Goal: Information Seeking & Learning: Learn about a topic

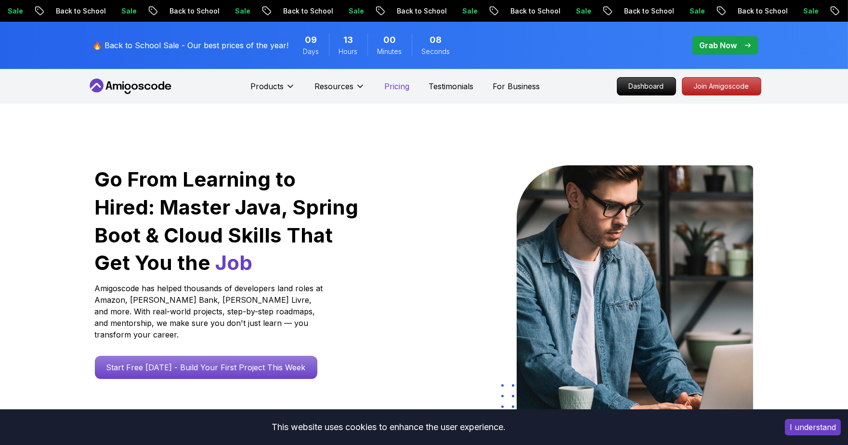
click at [400, 86] on p "Pricing" at bounding box center [396, 86] width 25 height 12
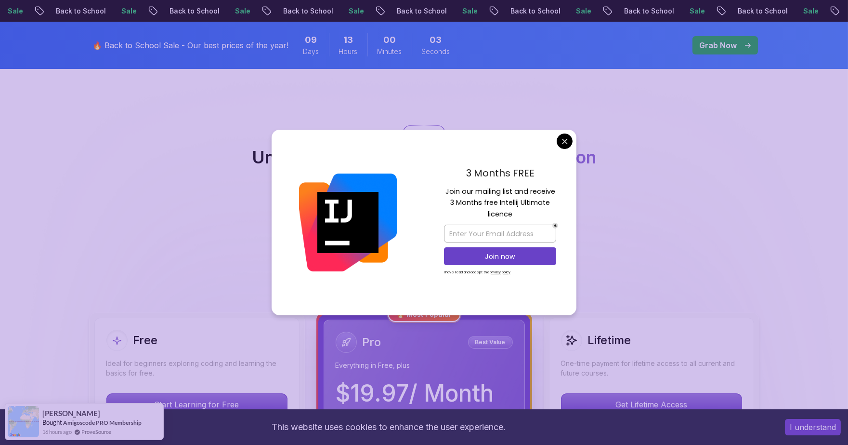
scroll to position [107, 0]
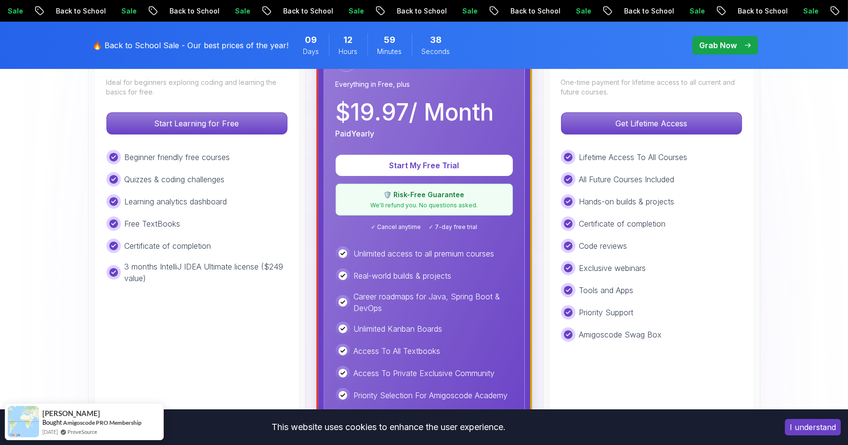
scroll to position [267, 0]
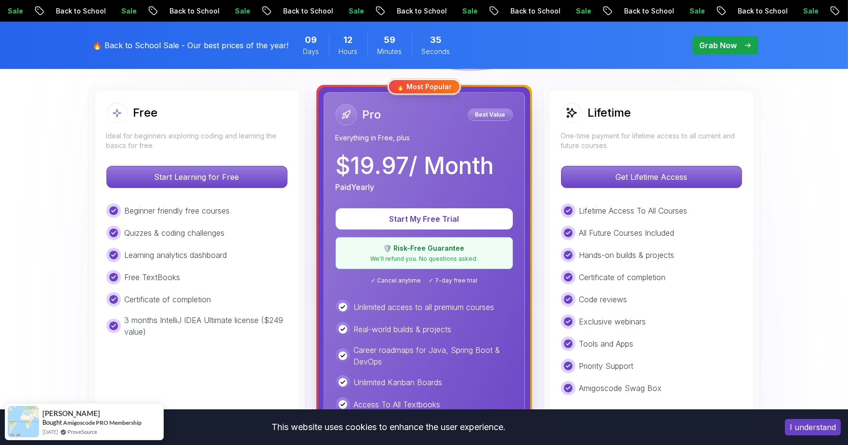
click at [159, 296] on p "Certificate of completion" at bounding box center [168, 299] width 87 height 12
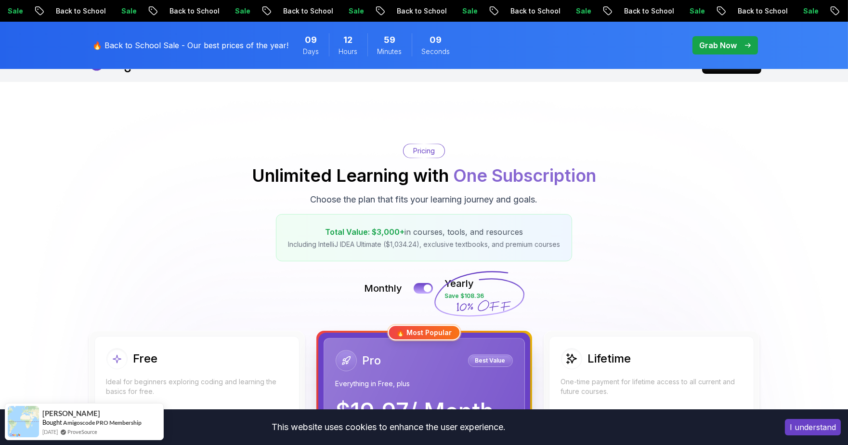
scroll to position [0, 0]
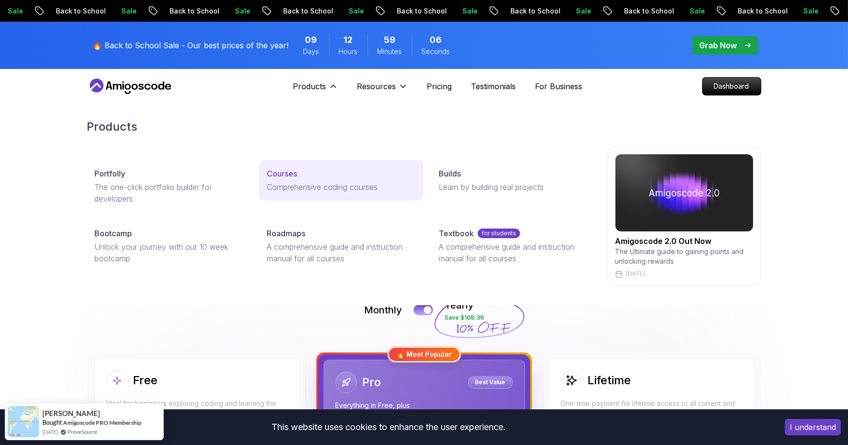
click at [288, 172] on p "Courses" at bounding box center [282, 174] width 30 height 12
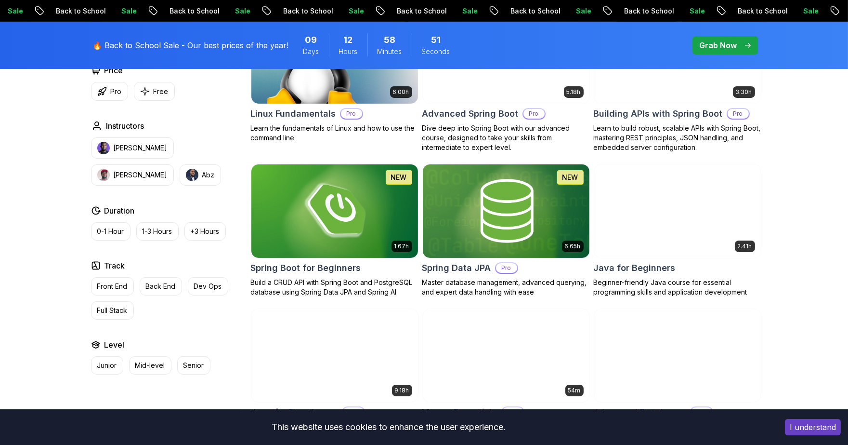
scroll to position [428, 0]
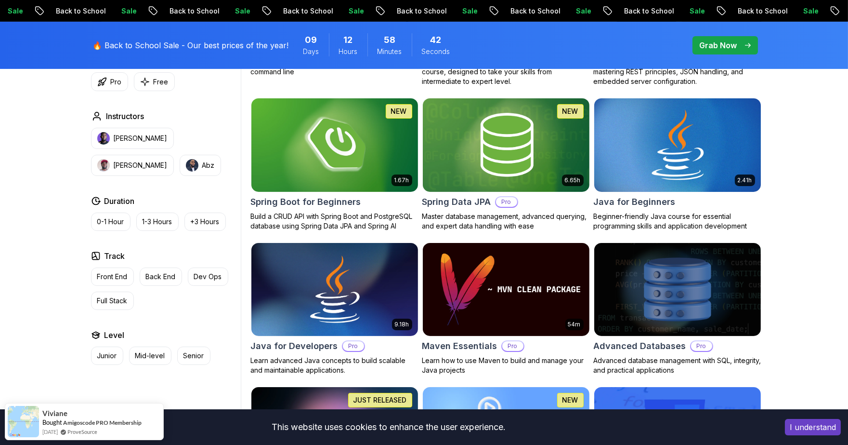
click at [681, 174] on img at bounding box center [677, 145] width 175 height 98
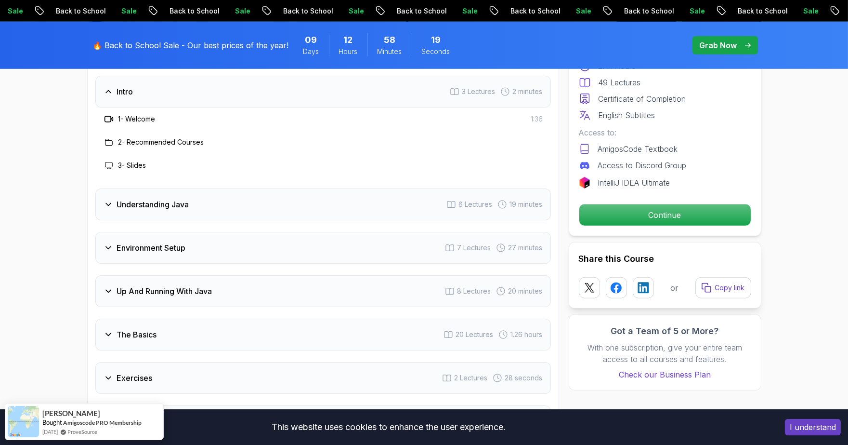
scroll to position [1499, 0]
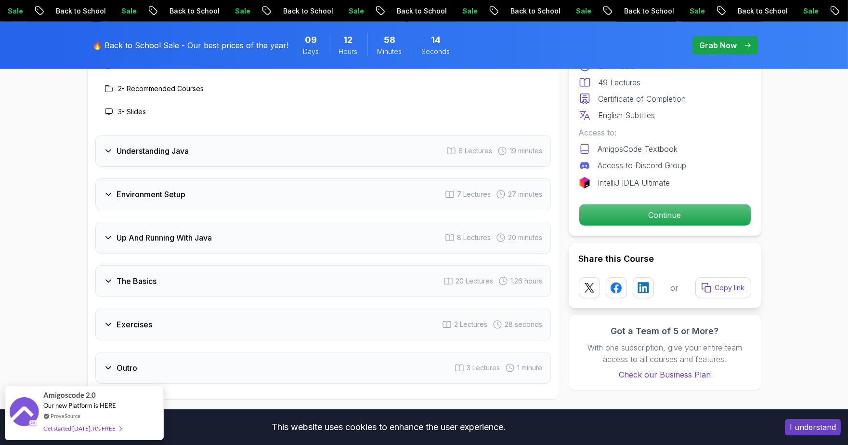
click at [121, 275] on h3 "The Basics" at bounding box center [137, 281] width 40 height 12
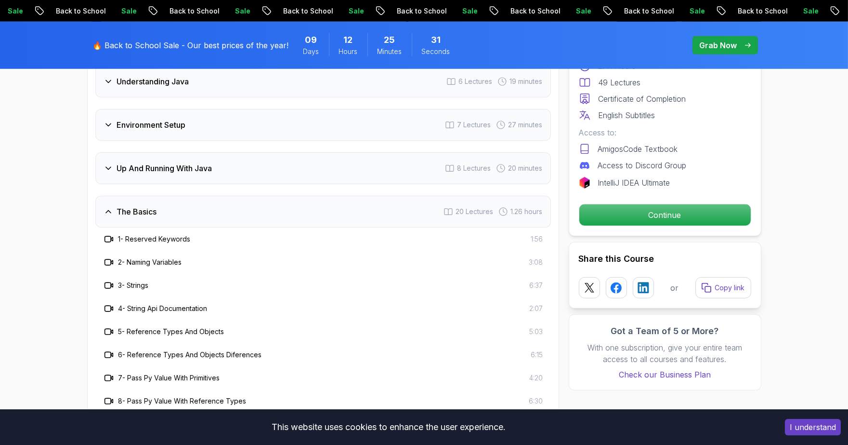
click at [164, 234] on h3 "1 - Reserved Keywords" at bounding box center [155, 239] width 72 height 10
click at [172, 234] on h3 "1 - Reserved Keywords" at bounding box center [155, 239] width 72 height 10
click at [110, 236] on icon at bounding box center [108, 239] width 6 height 6
click at [105, 234] on icon at bounding box center [109, 239] width 10 height 10
click at [537, 234] on span "1:56" at bounding box center [537, 239] width 12 height 10
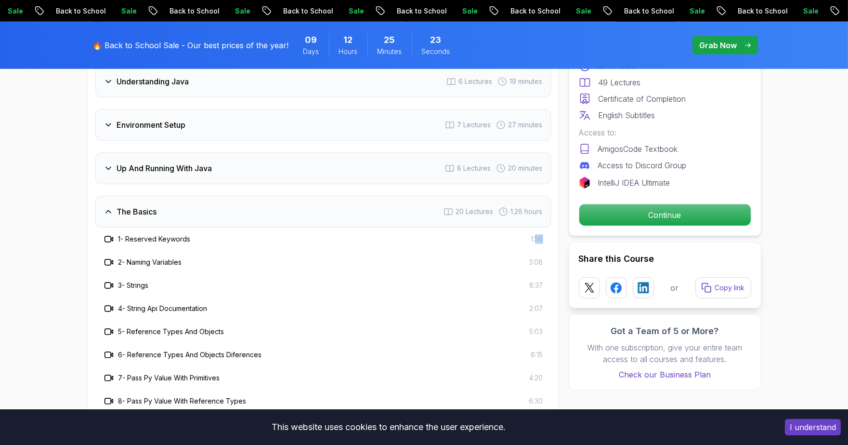
click at [537, 234] on span "1:56" at bounding box center [537, 239] width 12 height 10
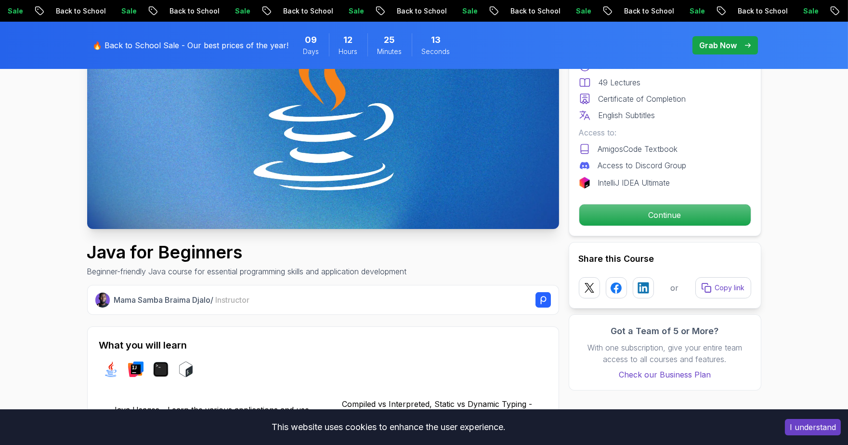
scroll to position [0, 0]
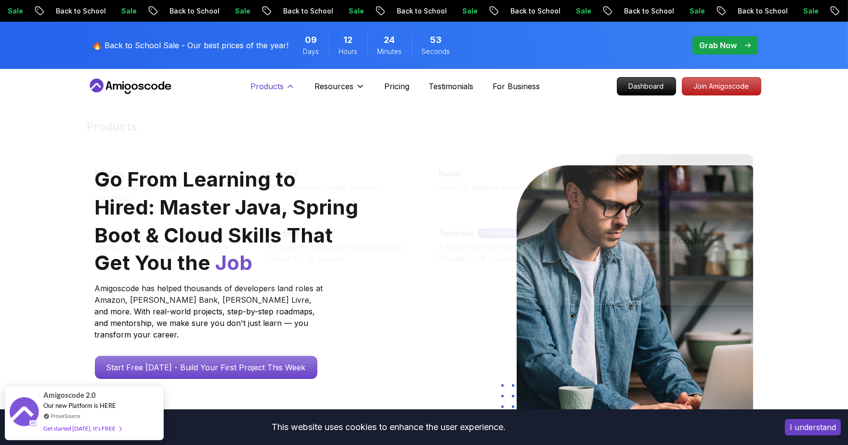
click at [286, 90] on icon at bounding box center [291, 86] width 10 height 10
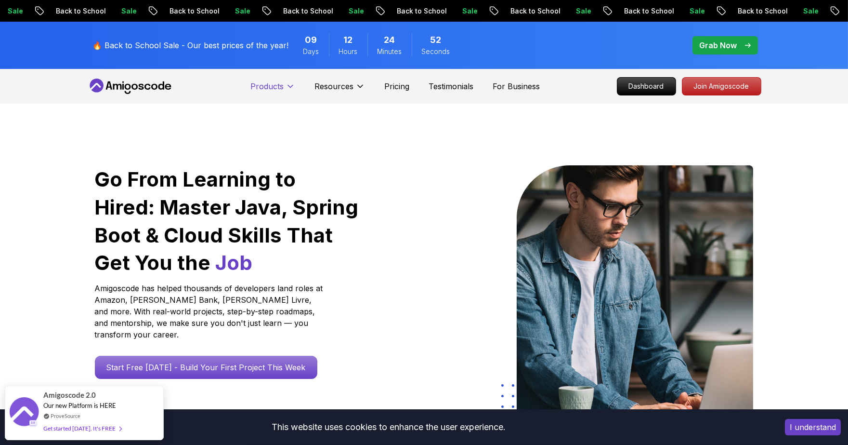
click at [286, 90] on icon at bounding box center [291, 86] width 10 height 10
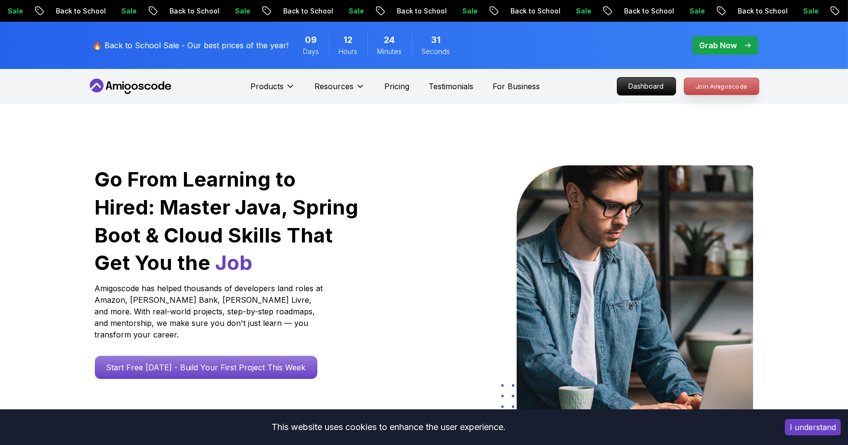
click at [699, 87] on p "Join Amigoscode" at bounding box center [722, 86] width 75 height 16
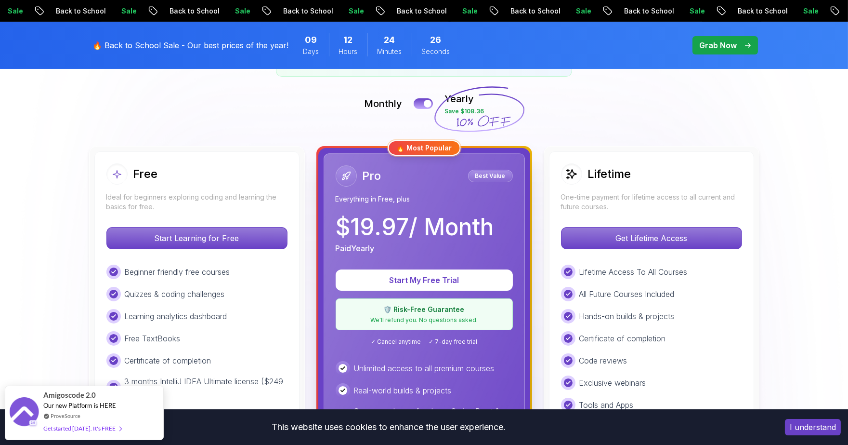
scroll to position [321, 0]
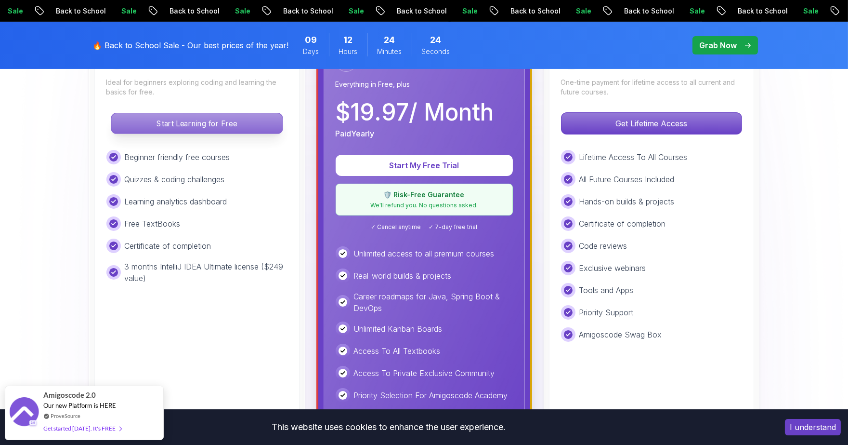
click at [186, 126] on p "Start Learning for Free" at bounding box center [196, 123] width 171 height 20
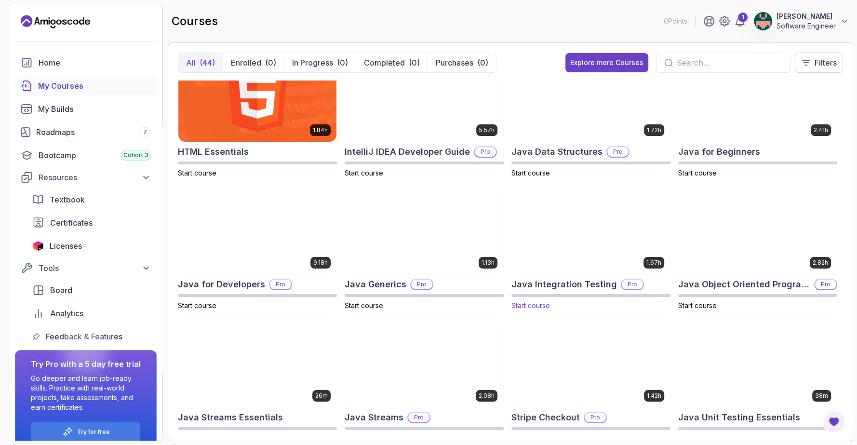
scroll to position [428, 0]
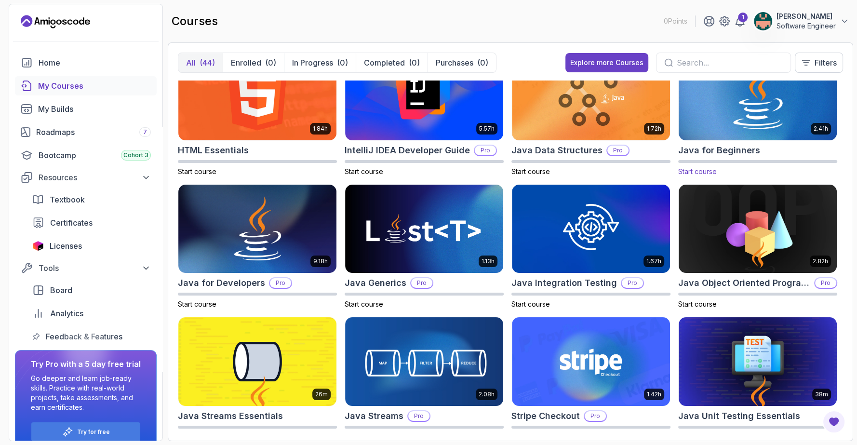
click at [727, 120] on img at bounding box center [757, 95] width 166 height 93
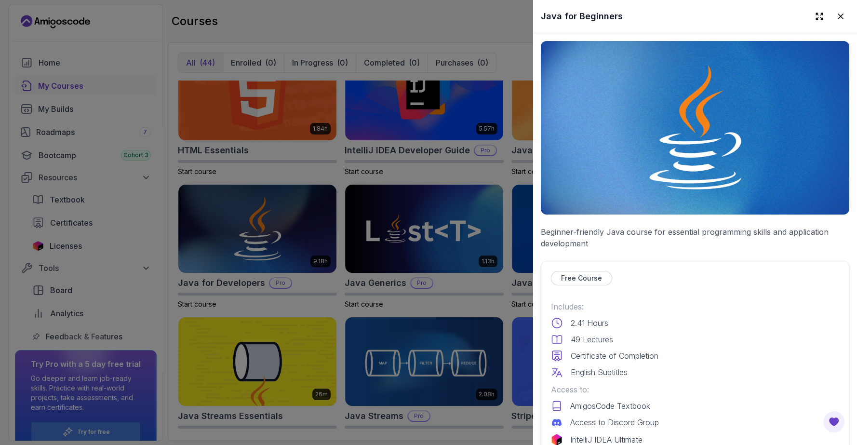
click at [592, 274] on p "Free Course" at bounding box center [581, 278] width 41 height 10
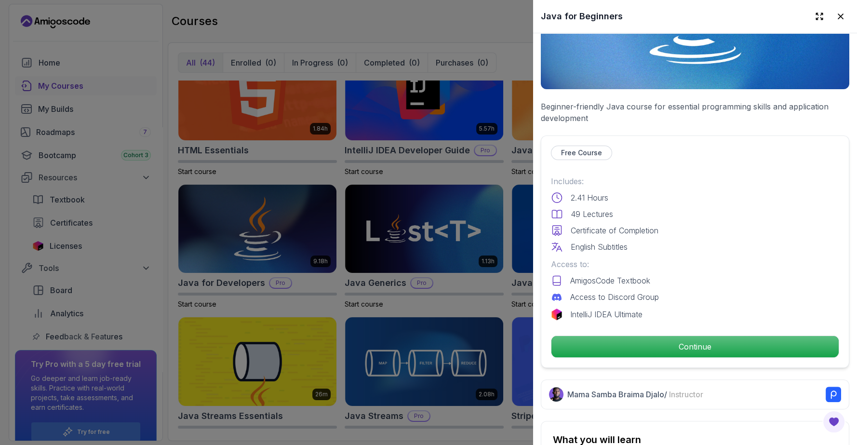
scroll to position [160, 0]
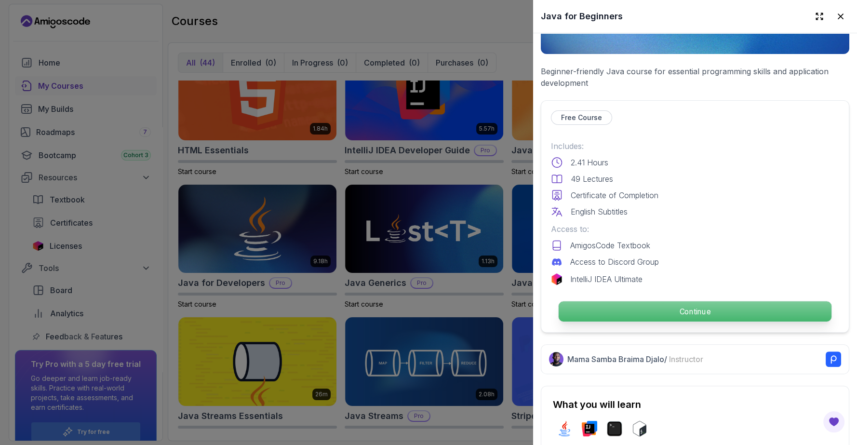
click at [635, 305] on p "Continue" at bounding box center [694, 311] width 273 height 20
click at [697, 303] on p "Continue" at bounding box center [694, 311] width 273 height 20
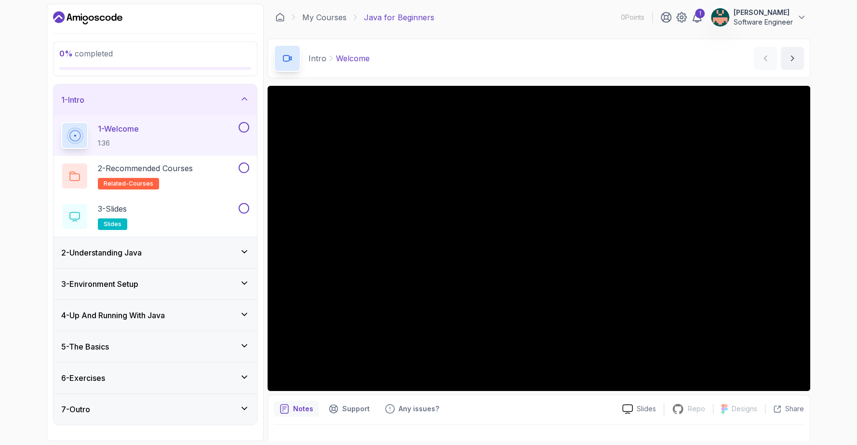
click at [828, 94] on div "0 % completed 1 - Intro 1 - Welcome 1:36 2 - Recommended Courses related-course…" at bounding box center [428, 222] width 857 height 445
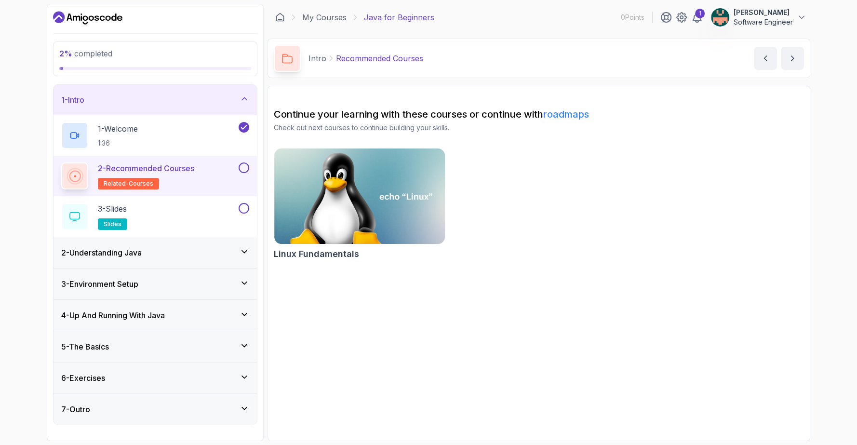
click at [161, 249] on div "2 - Understanding Java" at bounding box center [155, 253] width 188 height 12
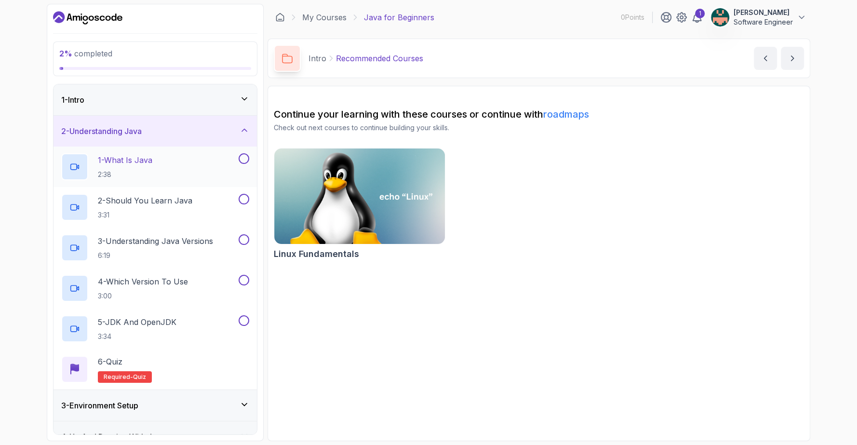
click at [238, 168] on button "1 - What Is Java 2:38" at bounding box center [155, 166] width 188 height 27
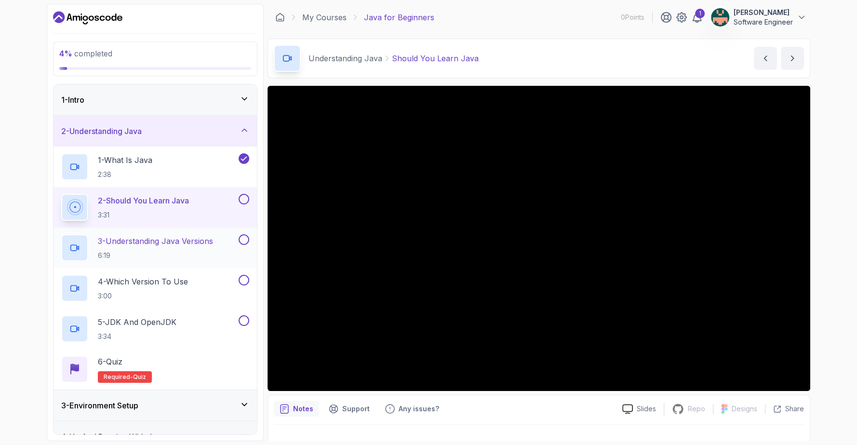
click at [248, 238] on button at bounding box center [243, 239] width 11 height 11
click at [247, 200] on button at bounding box center [243, 199] width 11 height 11
click at [194, 241] on p "3 - Understanding Java Versions" at bounding box center [155, 241] width 115 height 12
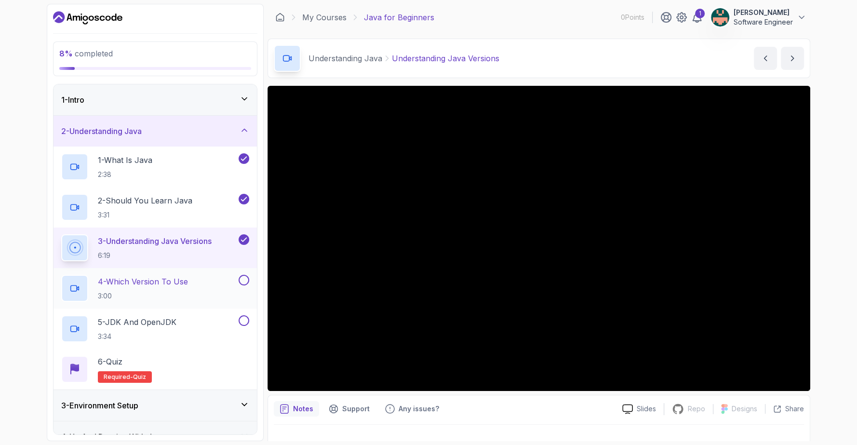
click at [172, 281] on p "4 - Which Version To Use" at bounding box center [143, 282] width 90 height 12
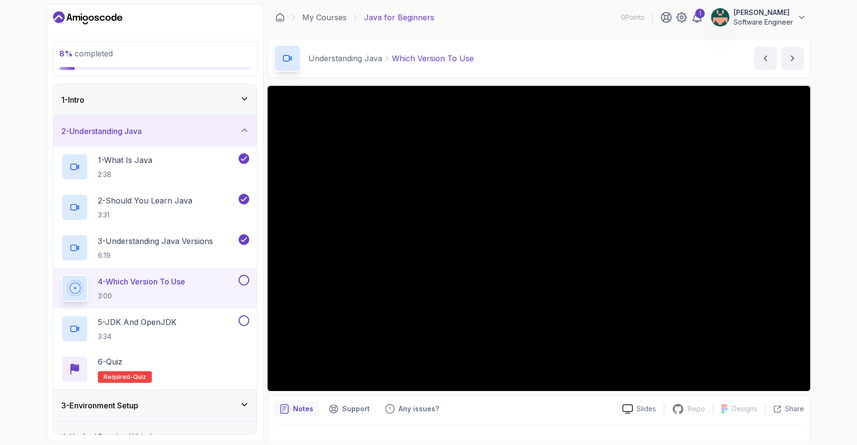
click at [247, 277] on button at bounding box center [243, 280] width 11 height 11
click at [174, 318] on p "5 - JDK And OpenJDK" at bounding box center [137, 322] width 79 height 12
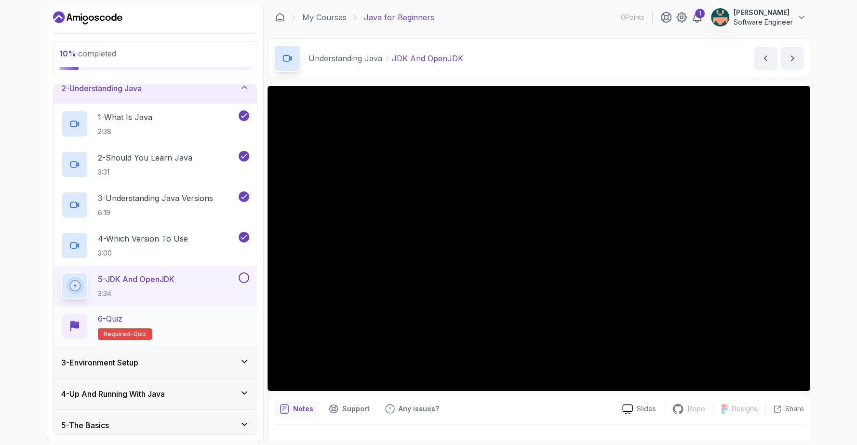
scroll to position [108, 0]
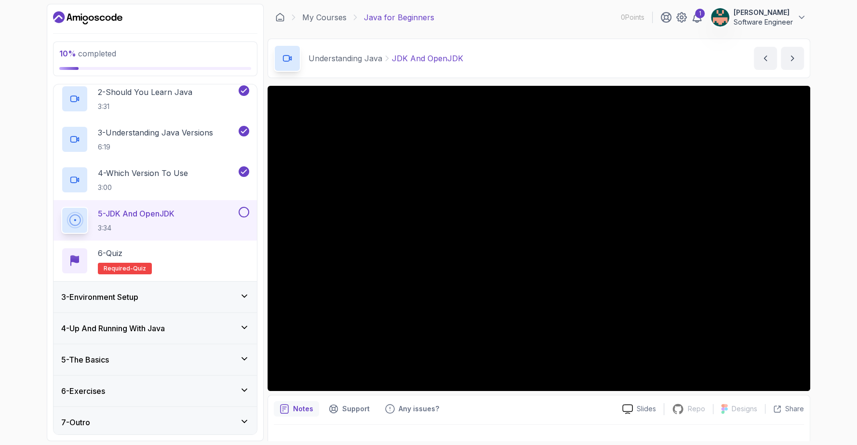
click at [138, 295] on h3 "3 - Environment Setup" at bounding box center [99, 297] width 77 height 12
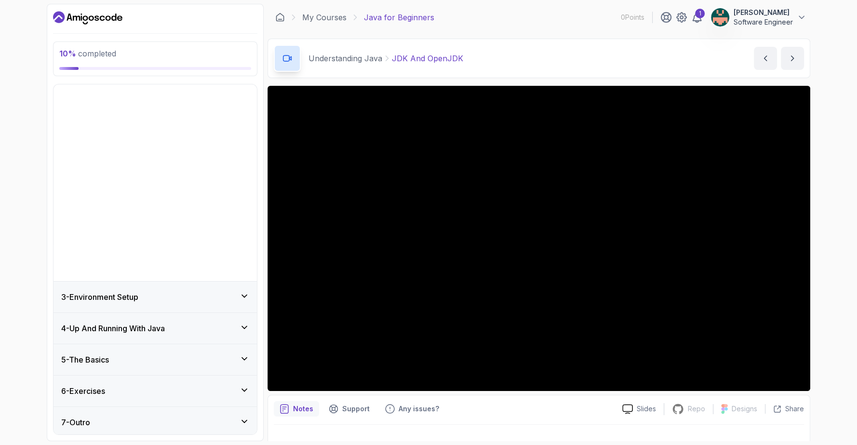
scroll to position [0, 0]
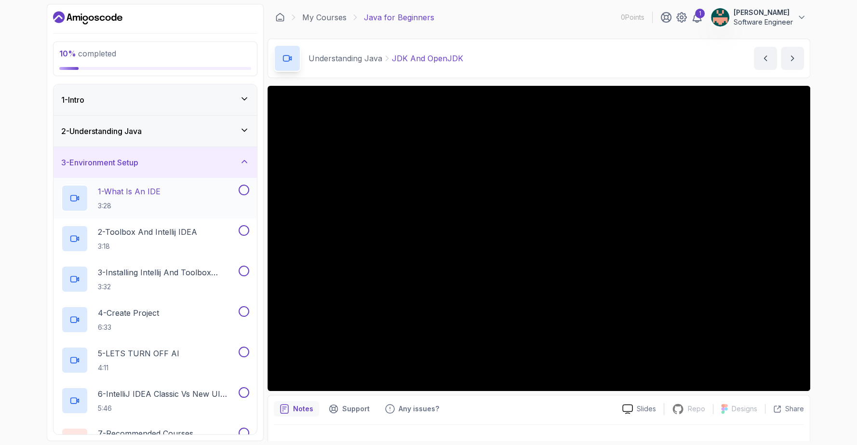
click at [152, 188] on p "1 - What Is An IDE" at bounding box center [129, 191] width 63 height 12
click at [191, 229] on p "2 - Toolbox And Intellij IDEA" at bounding box center [147, 232] width 99 height 12
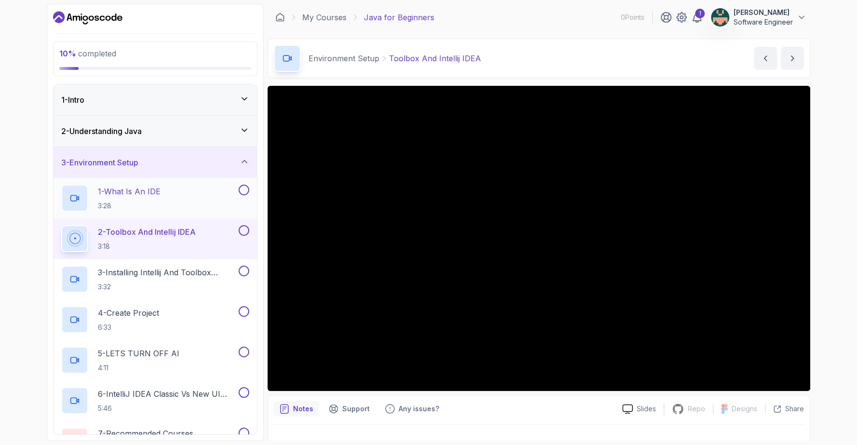
click at [246, 189] on button at bounding box center [243, 190] width 11 height 11
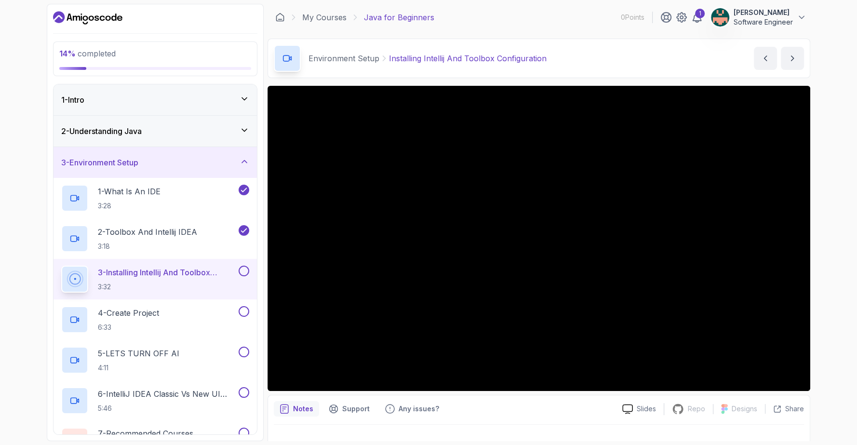
click at [219, 37] on div "14 % completed 1 - Intro 2 - Understanding Java 3 - Environment Setup 1 - What …" at bounding box center [155, 222] width 217 height 437
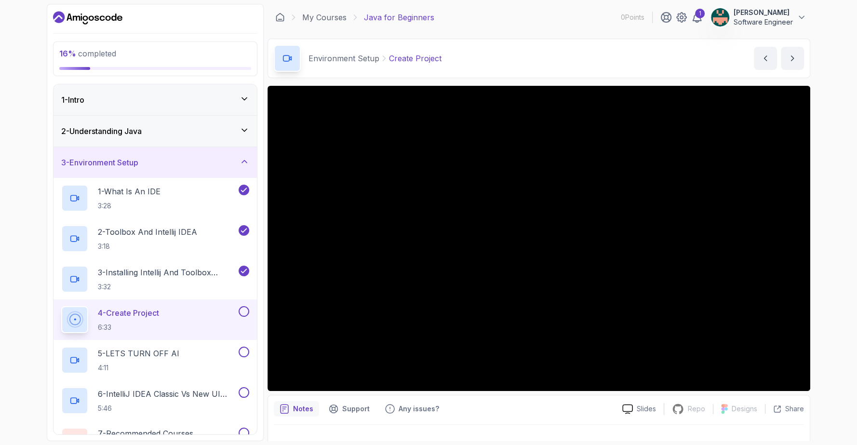
click at [248, 307] on button at bounding box center [243, 311] width 11 height 11
click at [242, 348] on button at bounding box center [243, 351] width 11 height 11
click at [242, 353] on icon at bounding box center [243, 352] width 9 height 10
click at [185, 348] on div "5 - LETS TURN OFF AI 4:11" at bounding box center [148, 359] width 175 height 27
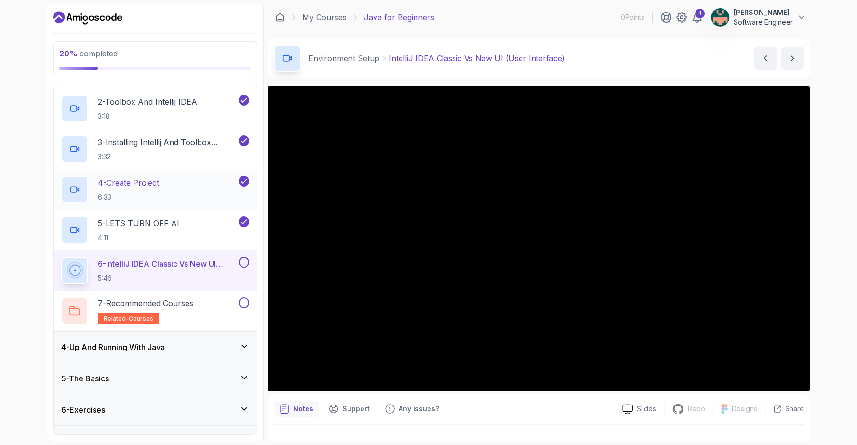
scroll to position [149, 0]
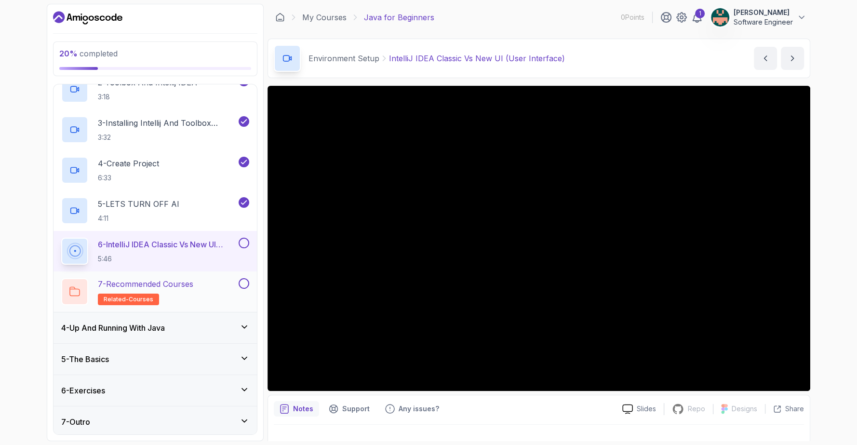
click at [164, 282] on p "7 - Recommended Courses" at bounding box center [145, 284] width 95 height 12
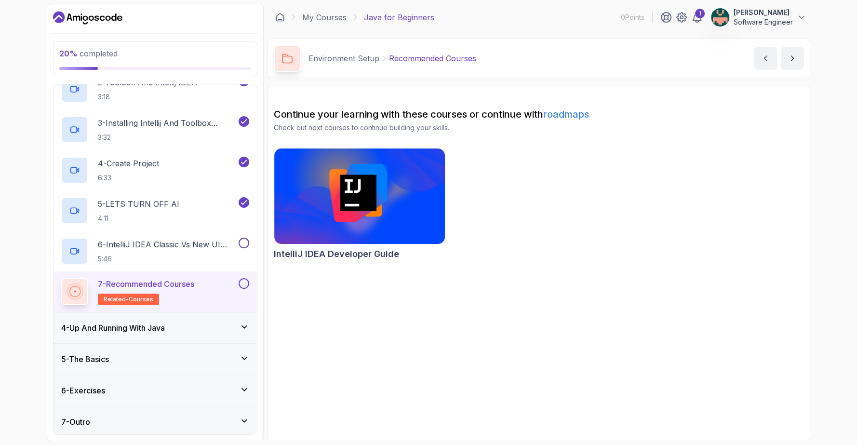
click at [164, 282] on p "7 - Recommended Courses" at bounding box center [146, 284] width 96 height 12
click at [242, 239] on button at bounding box center [243, 242] width 11 height 11
click at [191, 283] on p "7 - Recommended Courses" at bounding box center [146, 284] width 96 height 12
click at [79, 288] on rect at bounding box center [74, 291] width 7 height 7
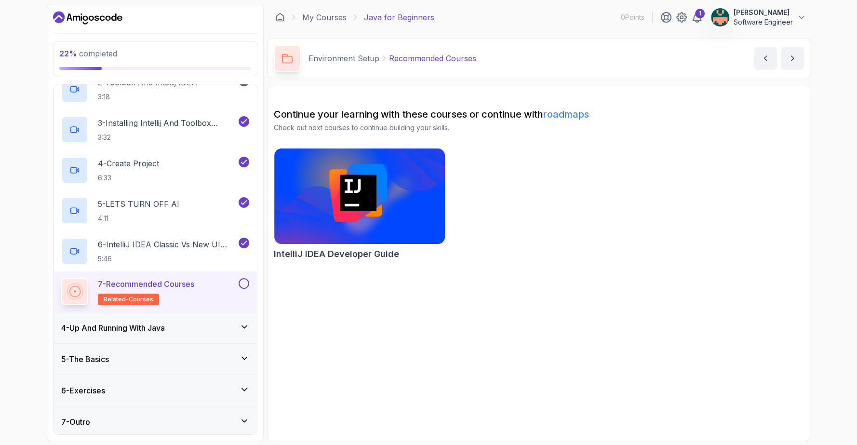
click at [79, 288] on icon at bounding box center [74, 291] width 13 height 13
click at [347, 206] on img at bounding box center [359, 196] width 179 height 100
click at [140, 328] on h3 "4 - Up And Running With Java" at bounding box center [113, 328] width 104 height 12
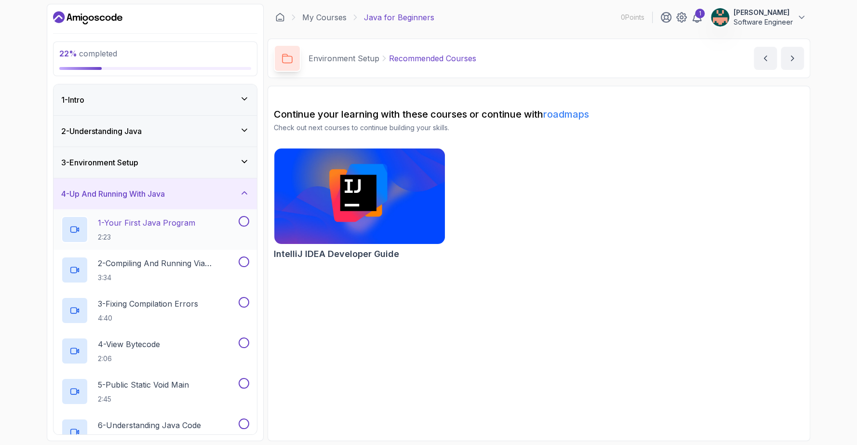
click at [159, 223] on p "1 - Your First Java Program" at bounding box center [146, 223] width 97 height 12
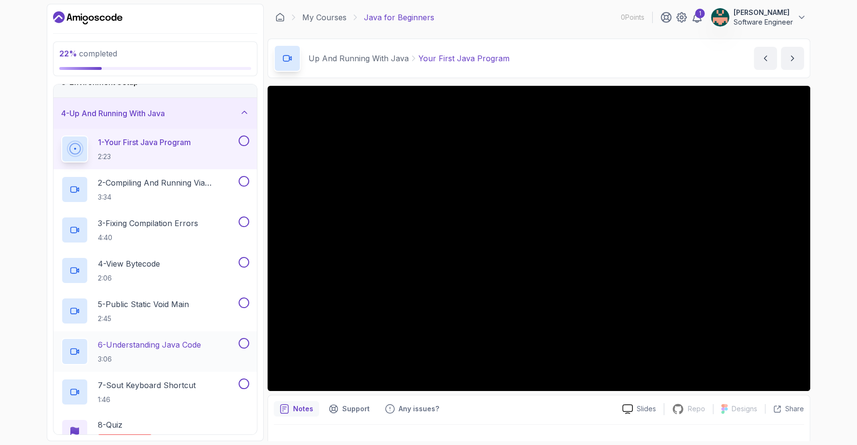
scroll to position [189, 0]
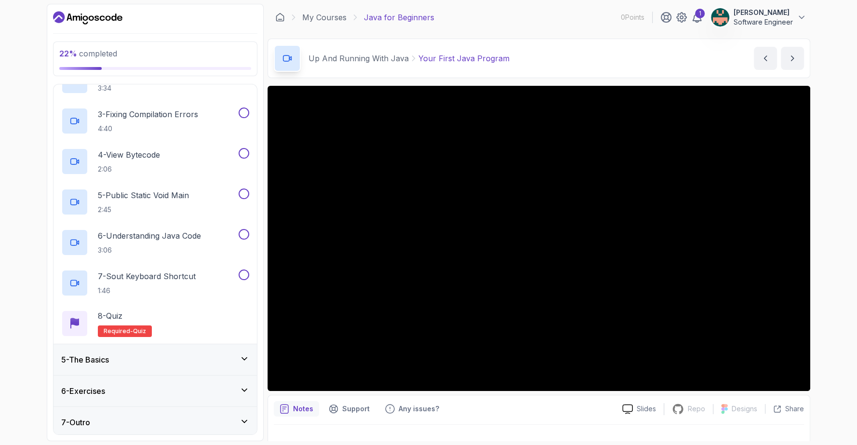
click at [156, 348] on div "5 - The Basics" at bounding box center [154, 359] width 203 height 31
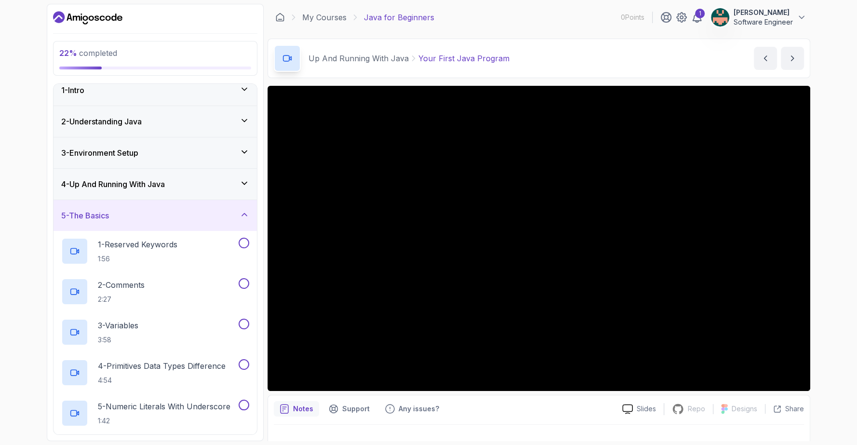
scroll to position [0, 0]
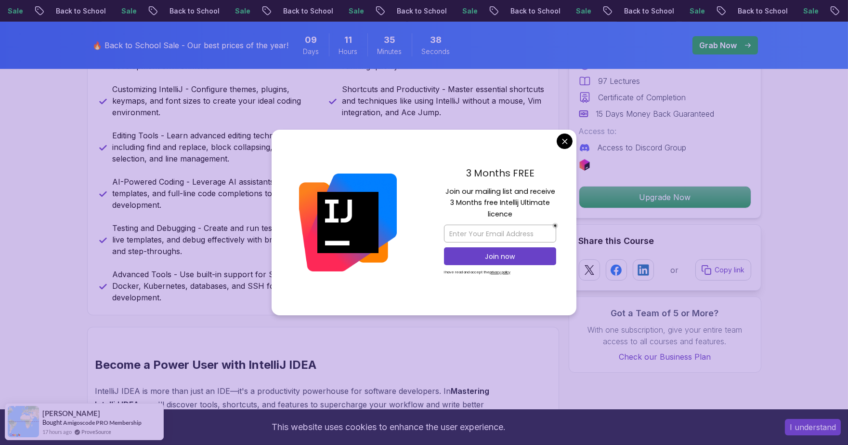
scroll to position [535, 0]
